Goal: Task Accomplishment & Management: Use online tool/utility

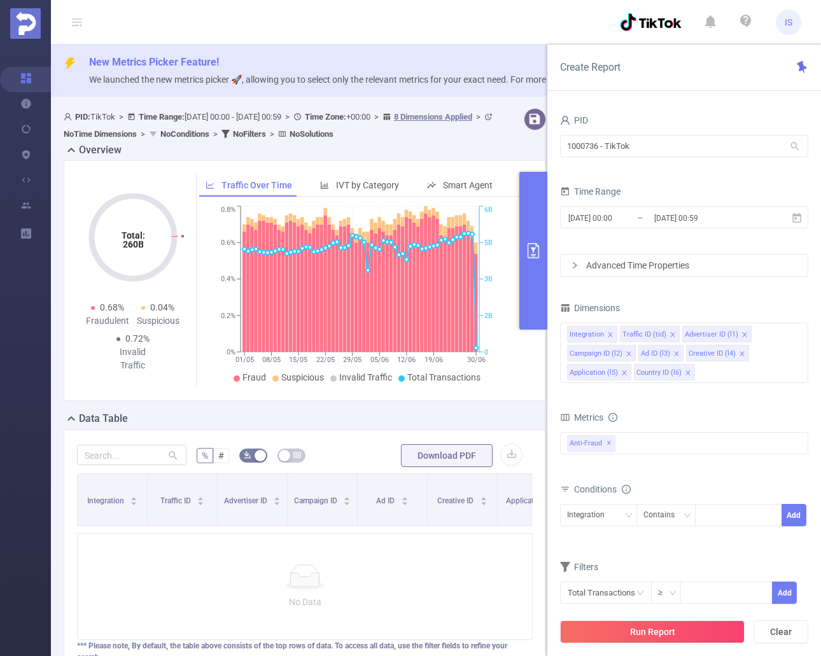
scroll to position [44, 0]
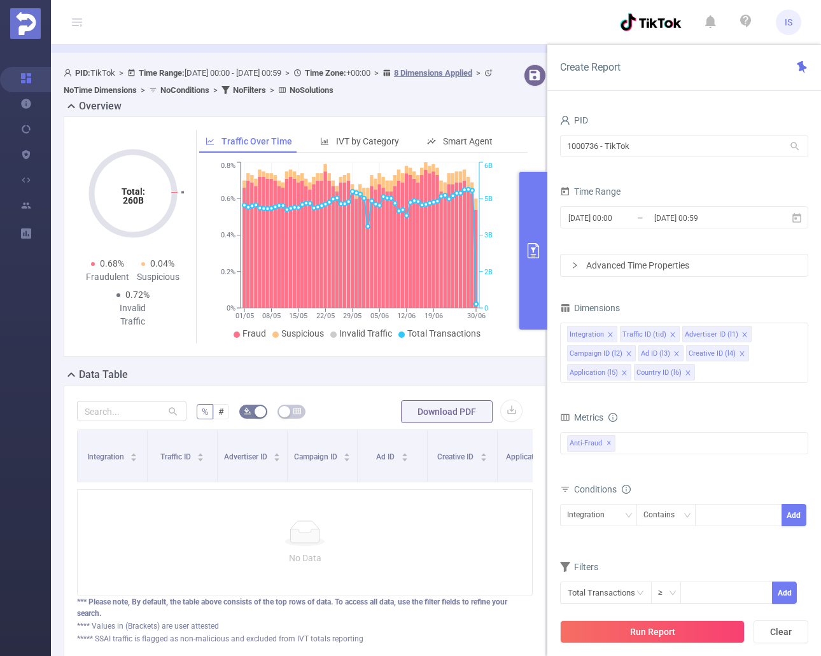
drag, startPoint x: 152, startPoint y: 3, endPoint x: 786, endPoint y: 29, distance: 634.4
click at [787, 29] on span "IS" at bounding box center [789, 22] width 8 height 25
click at [695, 88] on link "Logout" at bounding box center [732, 93] width 140 height 18
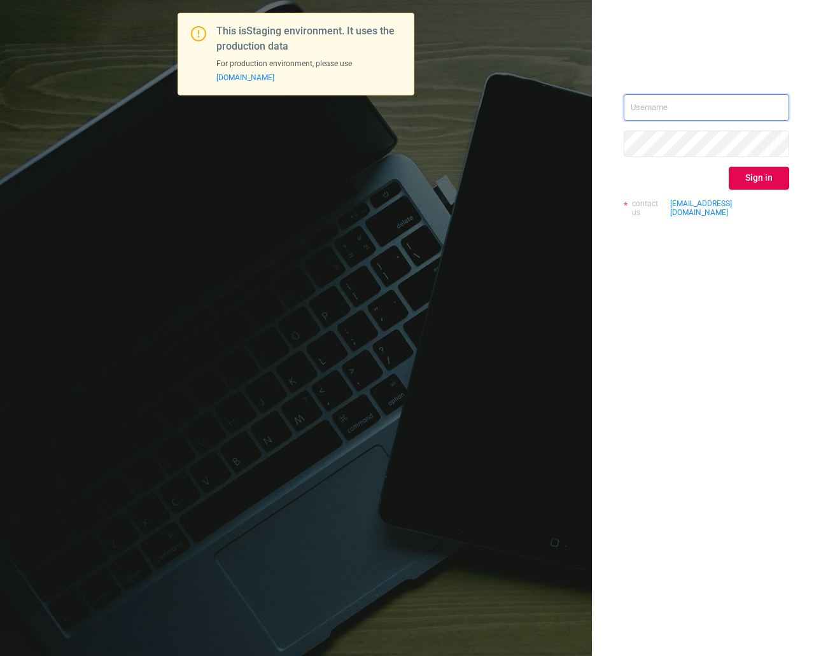
click at [658, 104] on input "text" at bounding box center [706, 107] width 165 height 27
type input "ispasojevic@mediaocean.com"
click at [757, 180] on button "Sign in" at bounding box center [759, 178] width 60 height 23
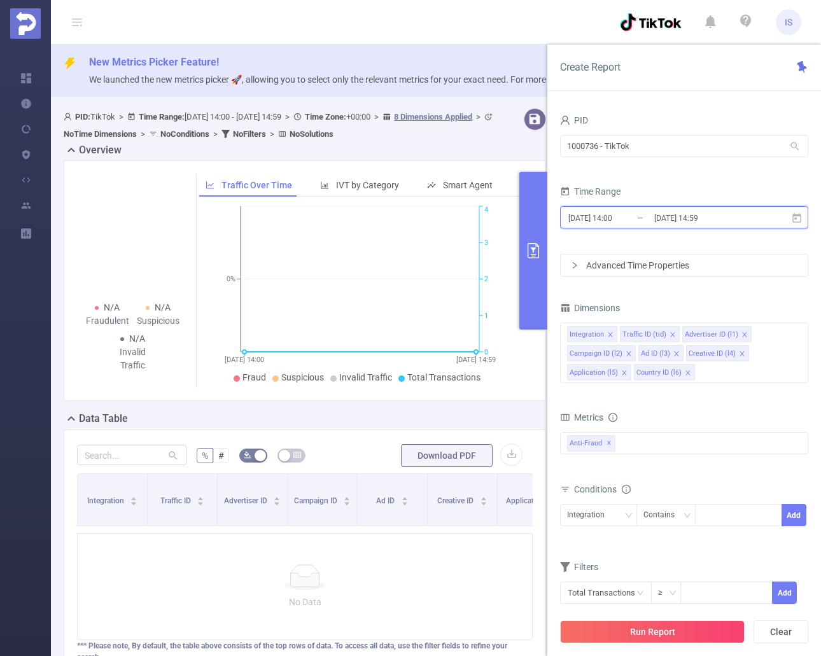
click at [801, 226] on span "2025-08-13 14:00 _ 2025-08-13 14:59" at bounding box center [684, 217] width 248 height 22
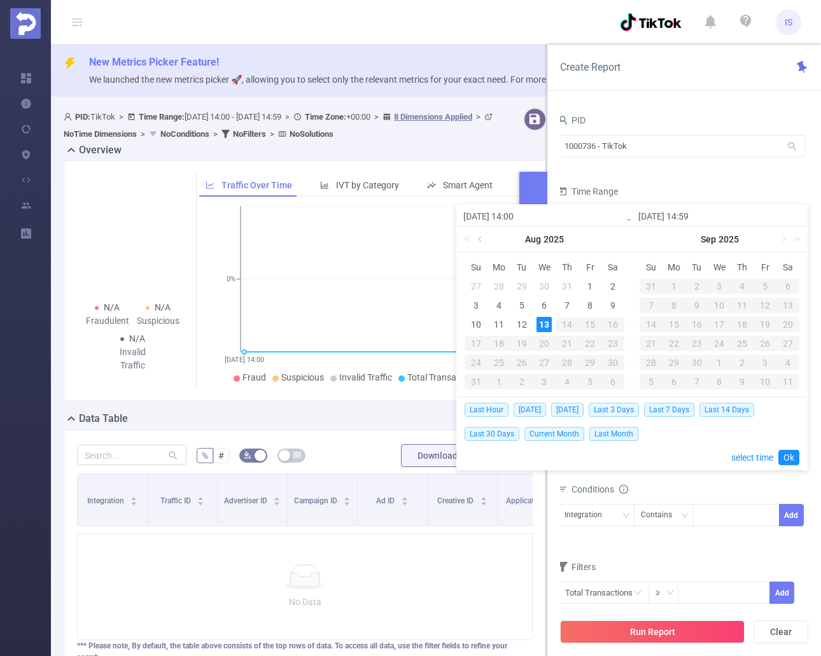
click at [482, 236] on link at bounding box center [480, 239] width 11 height 25
click at [523, 285] on div "1" at bounding box center [519, 286] width 15 height 15
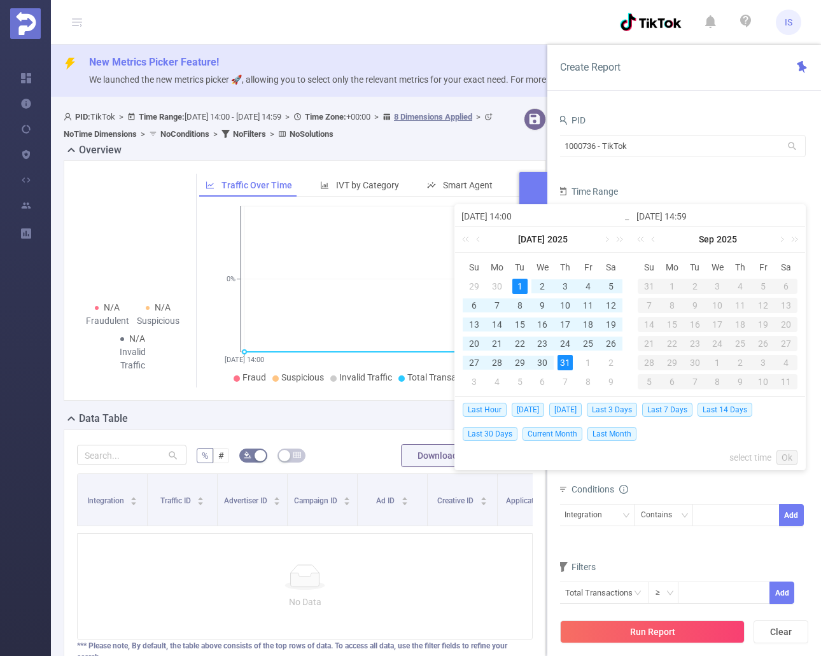
click at [566, 362] on div "31" at bounding box center [565, 362] width 15 height 15
type input "2025-07-01 14:00"
type input "2025-07-31 14:59"
type input "2025-07-01 14:00"
type input "2025-07-31 14:59"
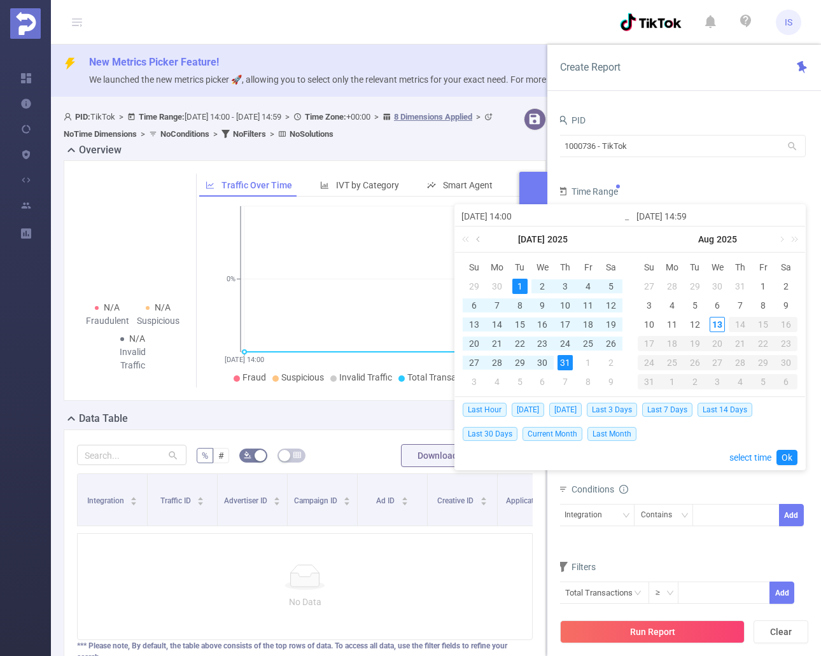
click at [479, 236] on link at bounding box center [479, 239] width 11 height 25
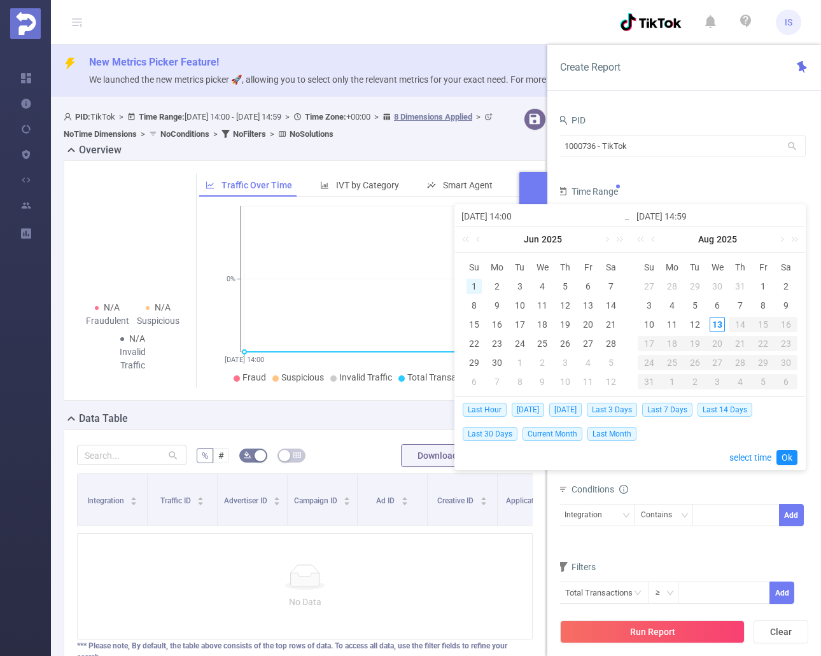
click at [476, 288] on div "1" at bounding box center [474, 286] width 15 height 15
click at [654, 241] on link at bounding box center [654, 239] width 11 height 25
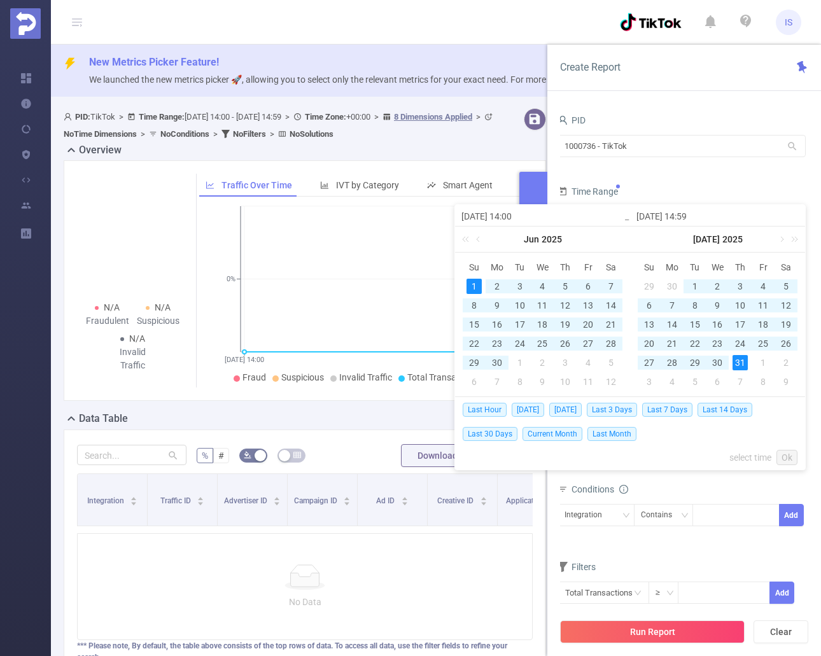
click at [739, 362] on div "31" at bounding box center [740, 362] width 15 height 15
type input "2025-06-01 14:00"
click at [787, 458] on link "Ok" at bounding box center [786, 457] width 21 height 15
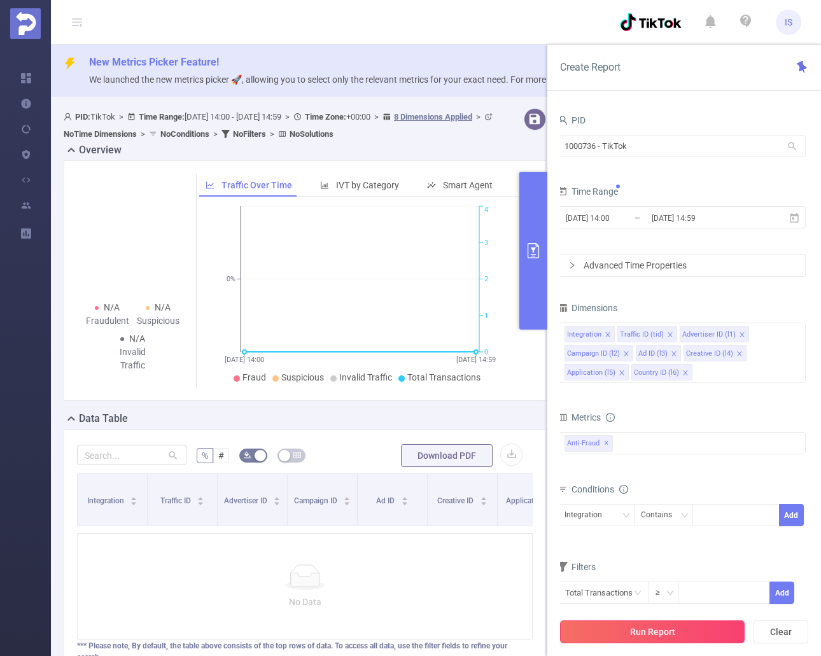
click at [705, 632] on button "Run Report" at bounding box center [652, 632] width 185 height 23
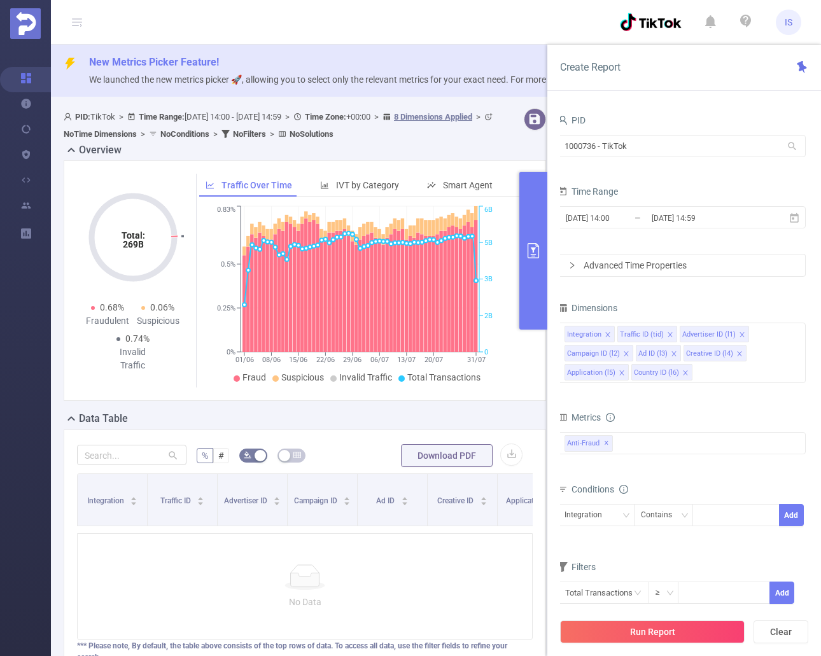
click at [533, 290] on button "primary" at bounding box center [533, 251] width 28 height 158
click at [529, 278] on button "primary" at bounding box center [533, 251] width 28 height 158
click at [797, 218] on icon at bounding box center [794, 218] width 11 height 11
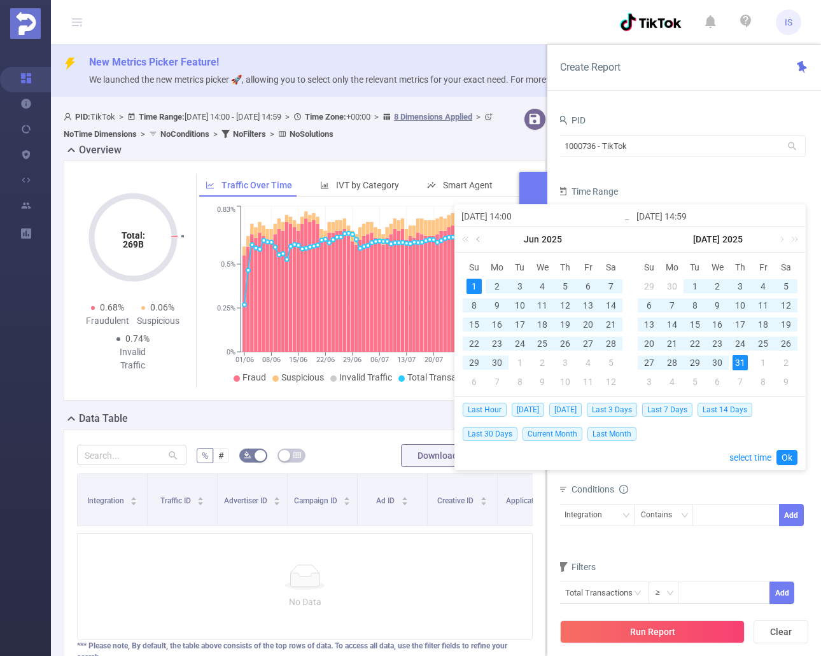
click at [475, 230] on link at bounding box center [479, 239] width 11 height 25
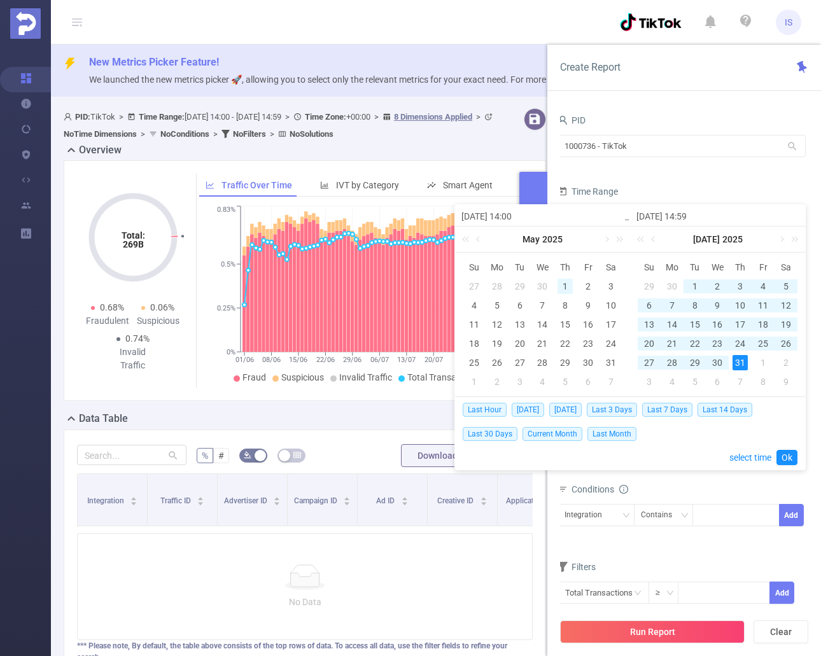
click at [564, 281] on div "1" at bounding box center [565, 286] width 15 height 15
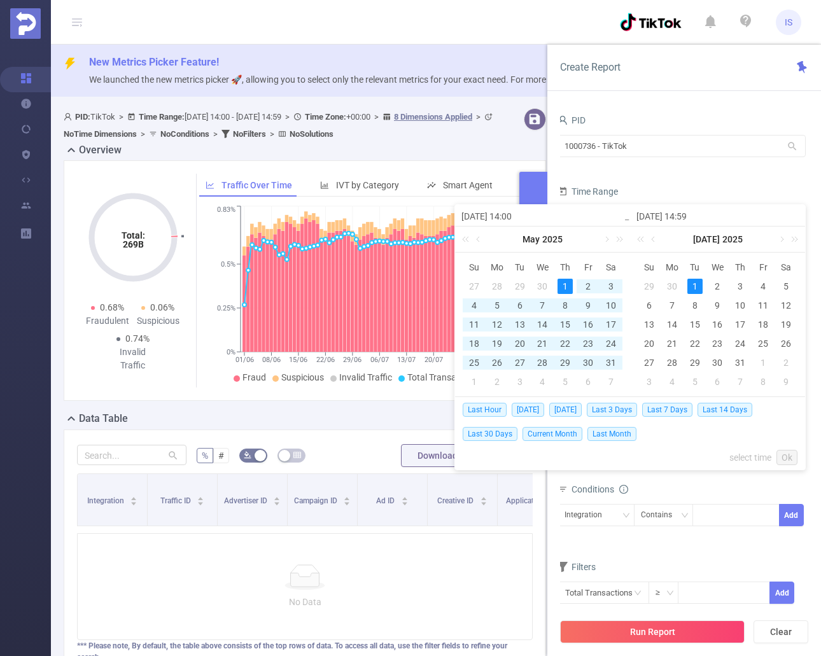
click at [655, 239] on link at bounding box center [654, 239] width 11 height 25
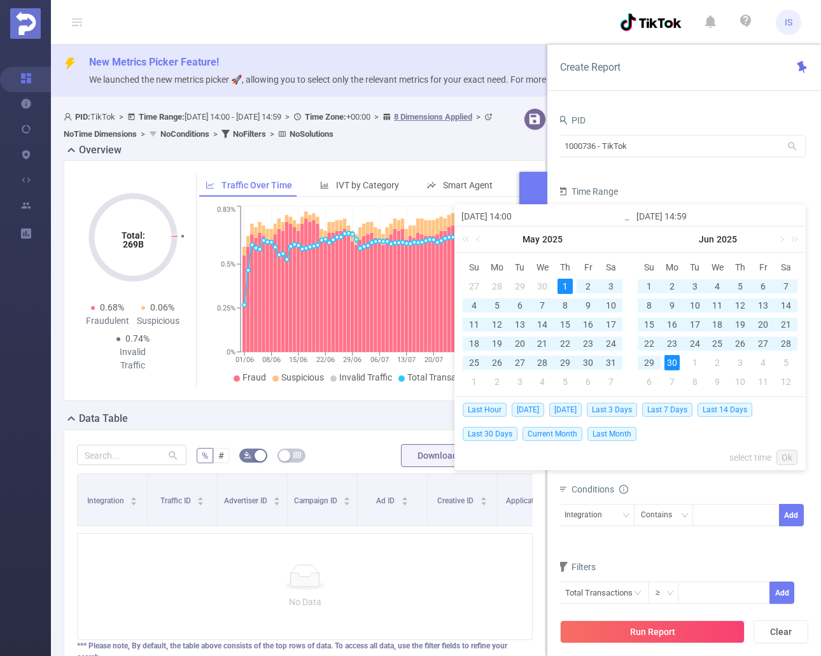
click at [676, 358] on div "30" at bounding box center [671, 362] width 15 height 15
type input "2025-05-01 14:00"
type input "2025-06-30 14:59"
type input "2025-05-01 14:00"
type input "2025-06-30 14:59"
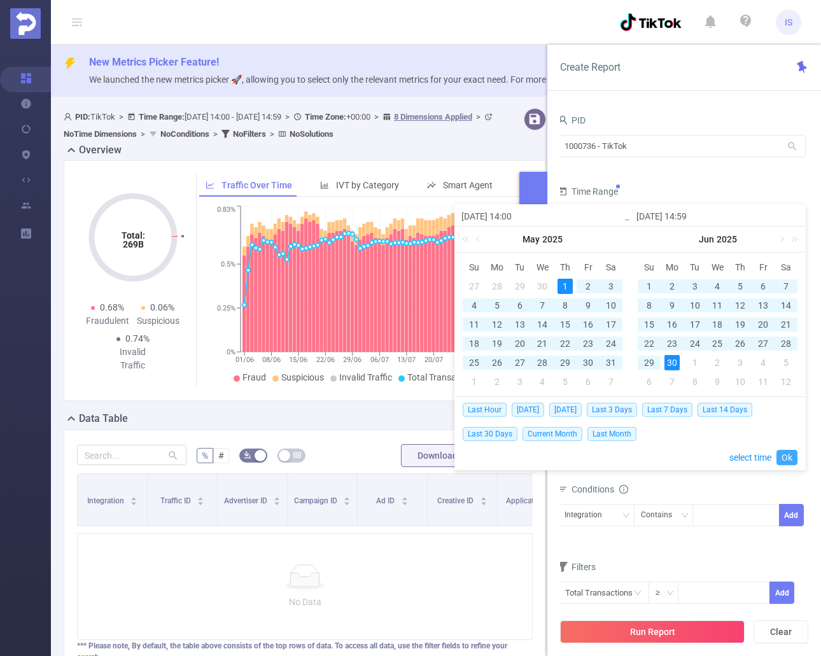
click at [789, 454] on link "Ok" at bounding box center [786, 457] width 21 height 15
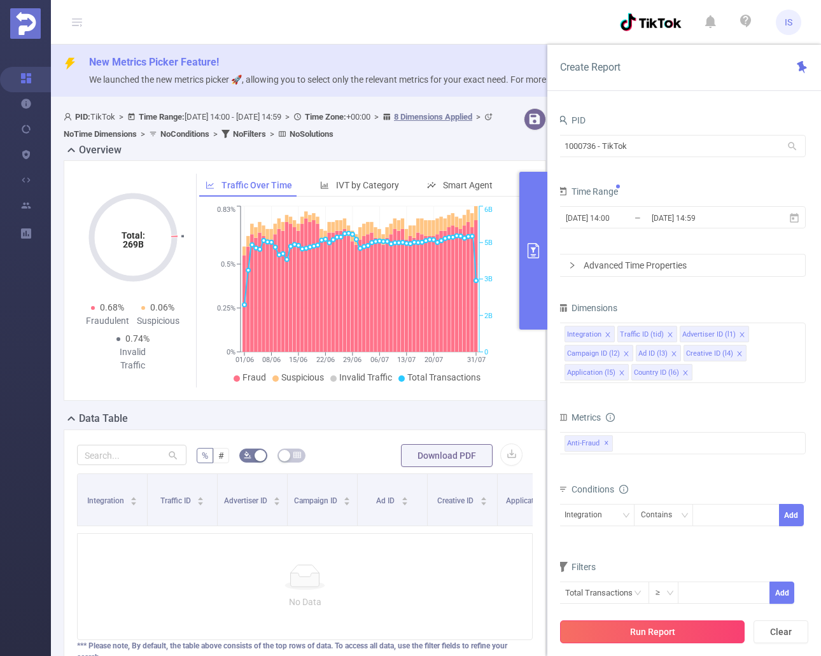
click at [677, 627] on button "Run Report" at bounding box center [652, 632] width 185 height 23
